Goal: Task Accomplishment & Management: Manage account settings

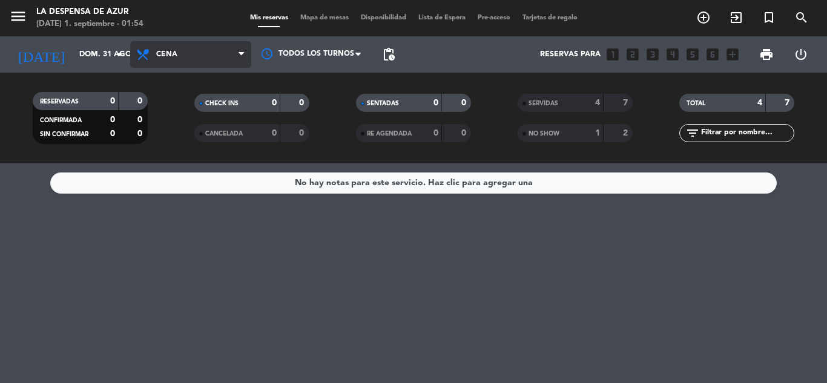
click at [197, 56] on span "Cena" at bounding box center [190, 54] width 121 height 27
click at [263, 21] on span "Mis reservas" at bounding box center [269, 18] width 50 height 7
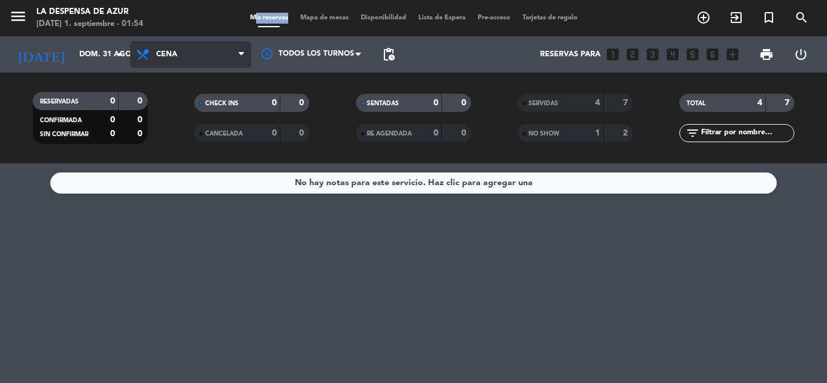
click at [216, 59] on span "Cena" at bounding box center [190, 54] width 121 height 27
click at [207, 51] on span "Cena" at bounding box center [190, 54] width 121 height 27
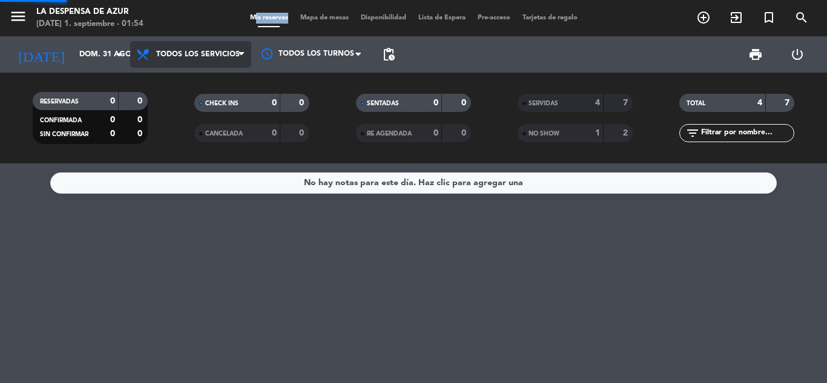
click at [209, 81] on div "menu La Despensa de Azur [DATE] 1. septiembre - 01:54 Mis reservas Mapa de mesa…" at bounding box center [413, 82] width 827 height 164
